Goal: Task Accomplishment & Management: Manage account settings

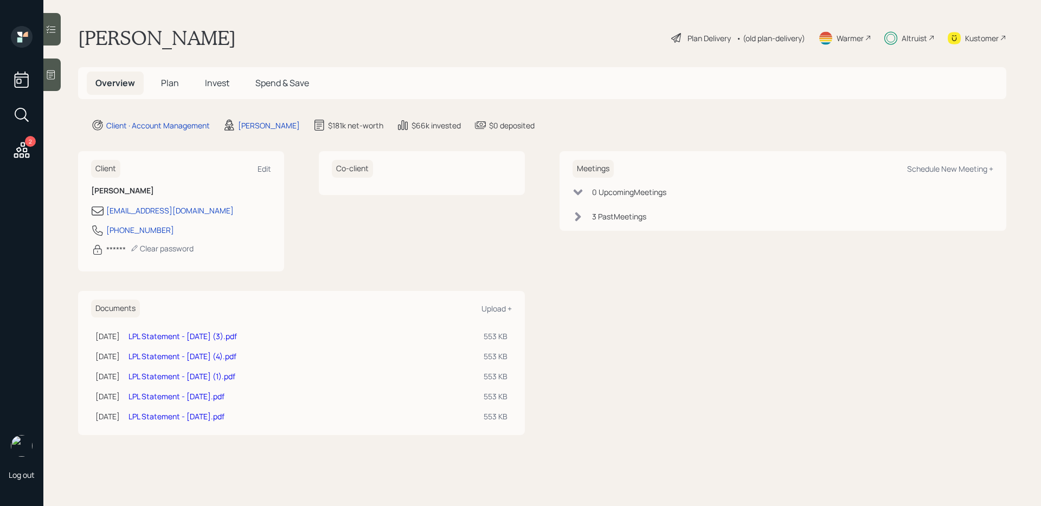
click at [61, 29] on main "Tracy Larson Plan Delivery • (old plan-delivery) Warmer Altruist Kustomer Overv…" at bounding box center [541, 253] width 997 height 506
click at [58, 29] on div at bounding box center [51, 29] width 17 height 33
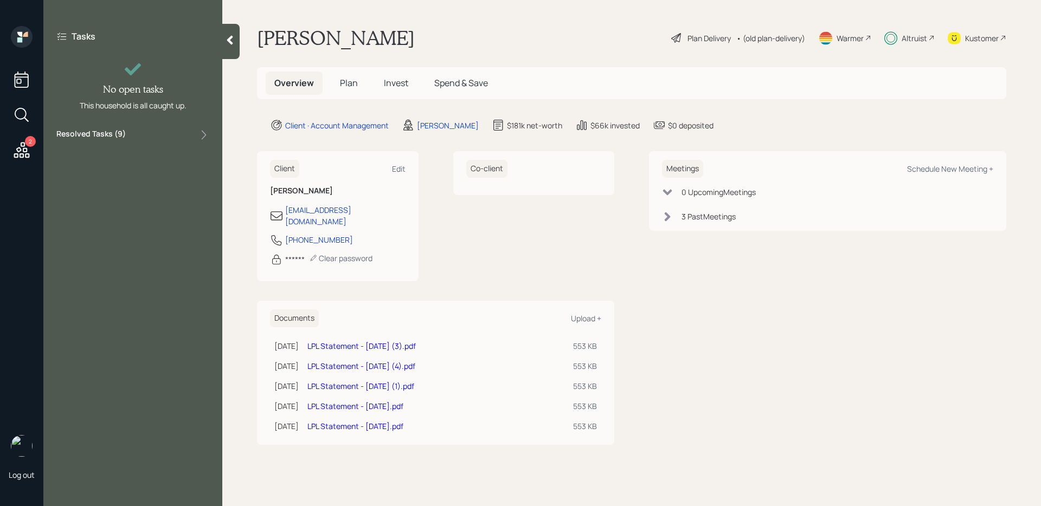
click at [126, 140] on div "Resolved Tasks ( 9 )" at bounding box center [132, 134] width 153 height 13
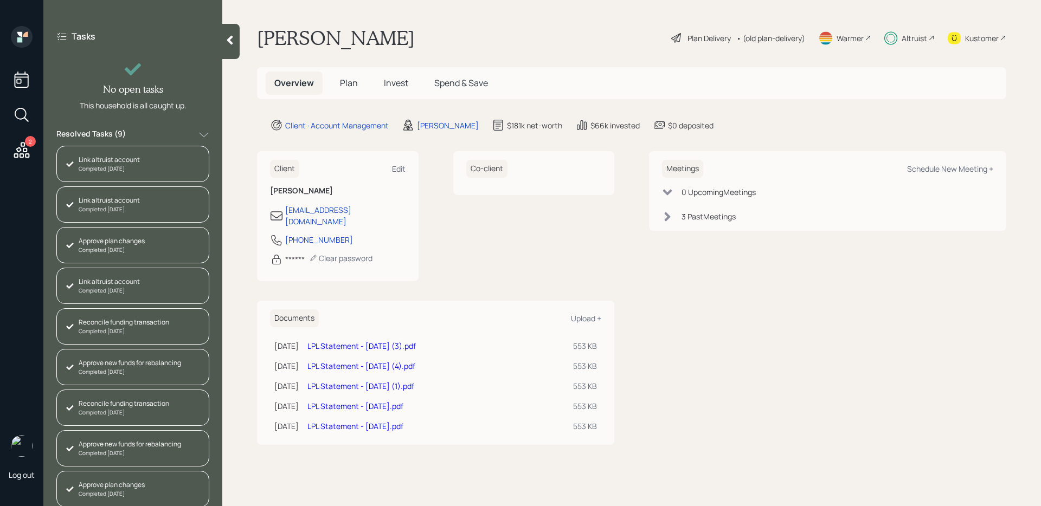
scroll to position [5, 0]
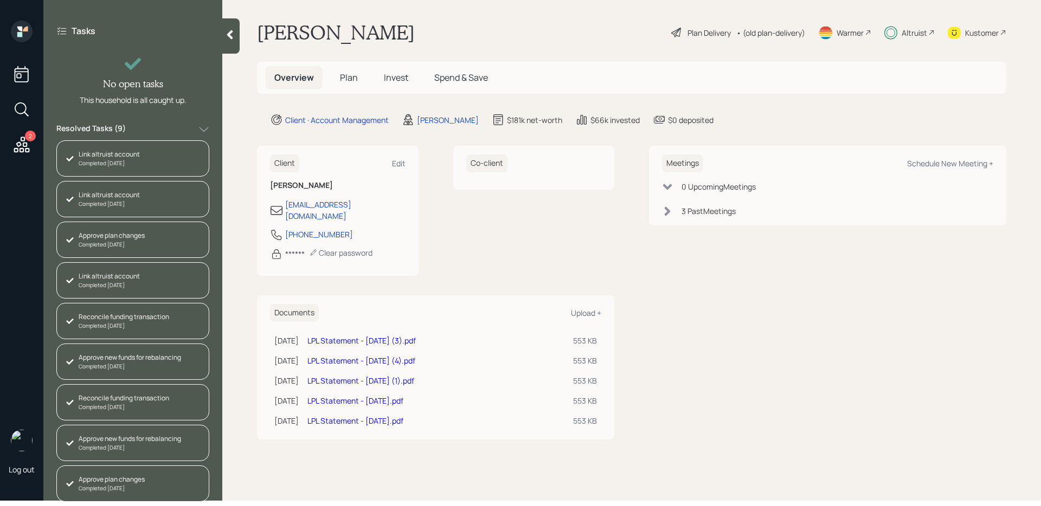
click at [124, 440] on div "Approve new funds for rebalancing" at bounding box center [130, 439] width 102 height 10
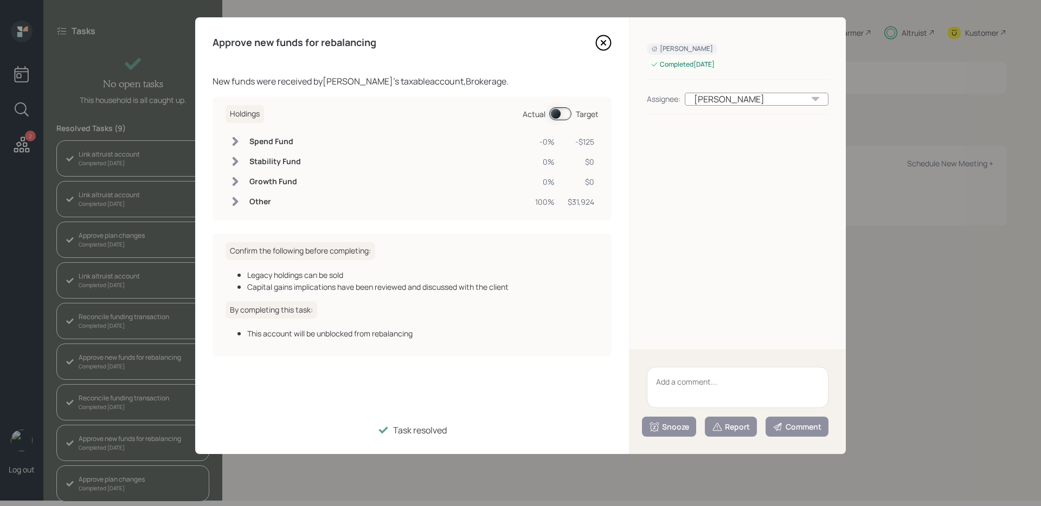
click at [557, 114] on span at bounding box center [560, 113] width 22 height 13
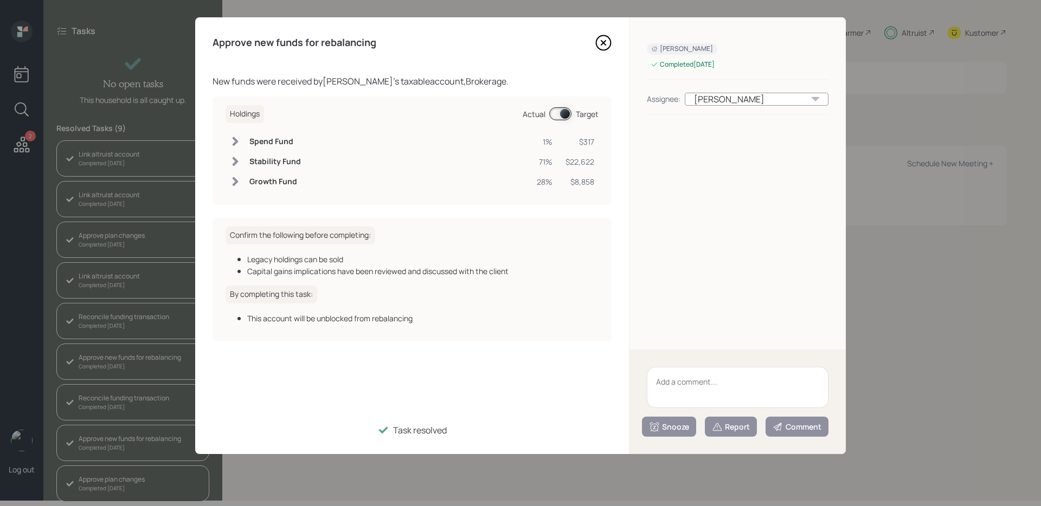
click at [557, 114] on span at bounding box center [560, 113] width 22 height 13
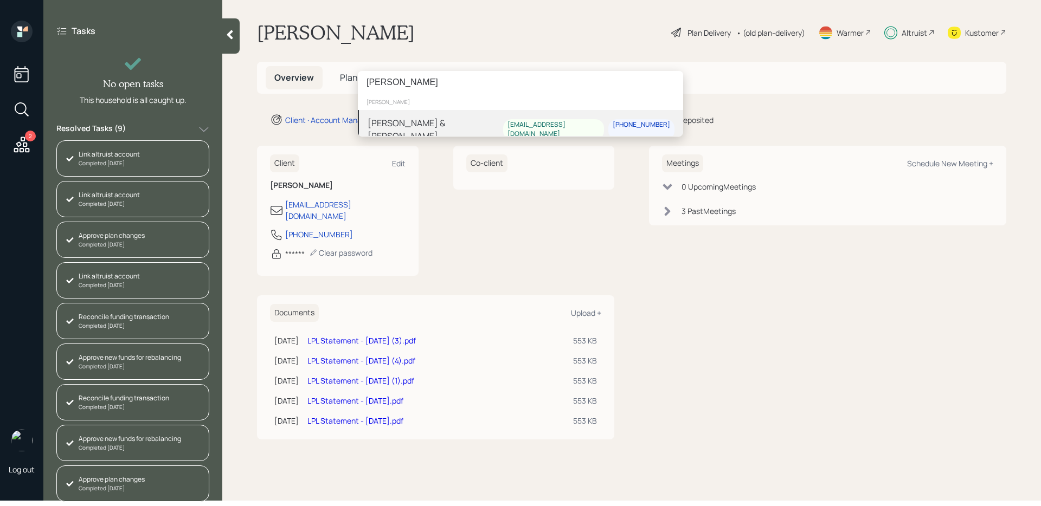
type input "[PERSON_NAME]"
click at [491, 126] on div "Patrick & Julie Borroum patrkb512@gmail.com 210-887-6955" at bounding box center [520, 129] width 325 height 39
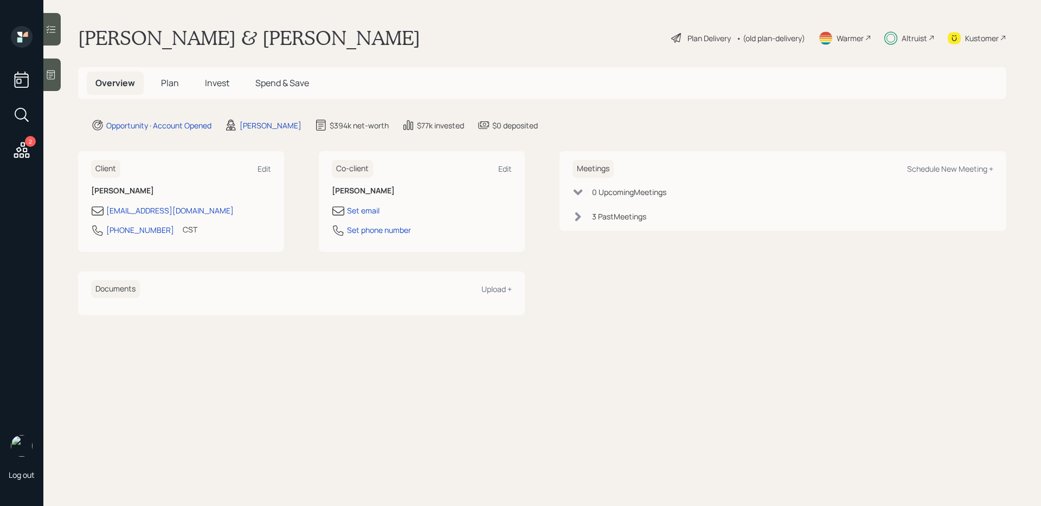
click at [55, 40] on div at bounding box center [51, 29] width 17 height 33
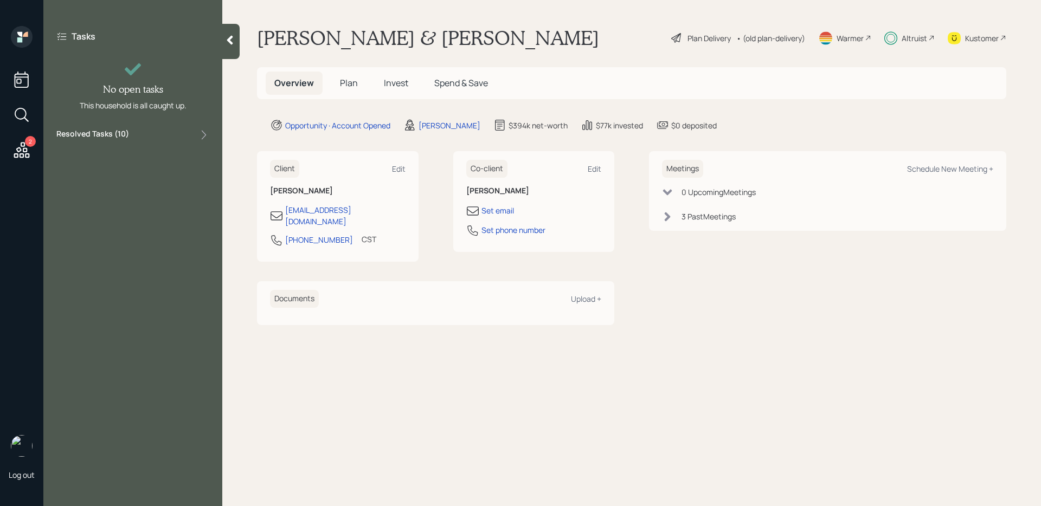
click at [133, 125] on div "Tasks No open tasks This household is all caught up. Resolved Tasks ( 10 )" at bounding box center [132, 86] width 179 height 120
